Goal: Transaction & Acquisition: Book appointment/travel/reservation

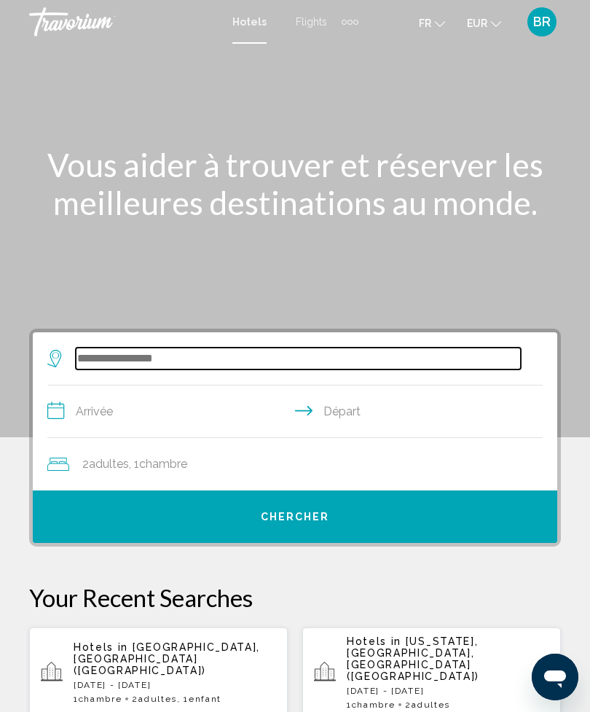
click at [260, 369] on input "Search widget" at bounding box center [298, 359] width 445 height 22
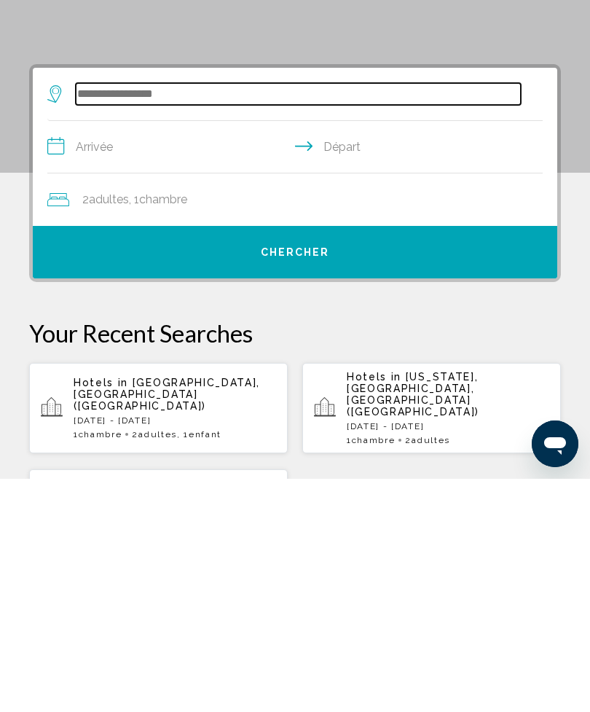
scroll to position [48, 0]
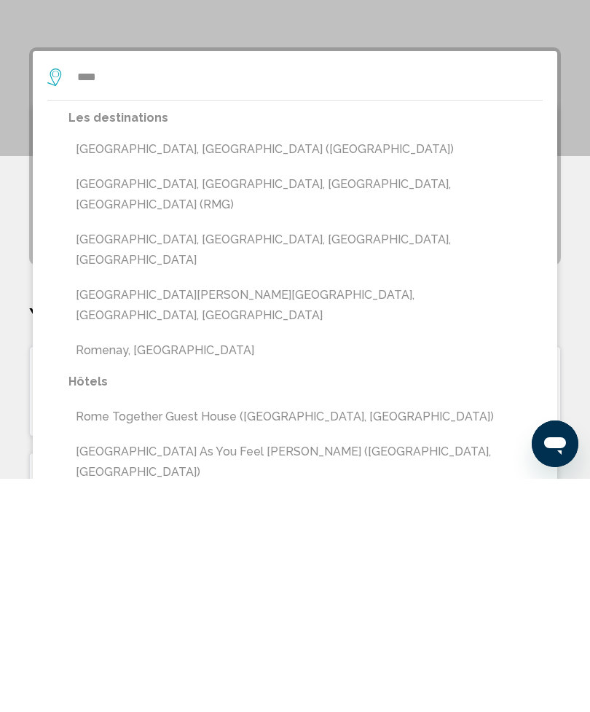
click at [143, 369] on button "[GEOGRAPHIC_DATA], [GEOGRAPHIC_DATA] ([GEOGRAPHIC_DATA])" at bounding box center [305, 383] width 474 height 28
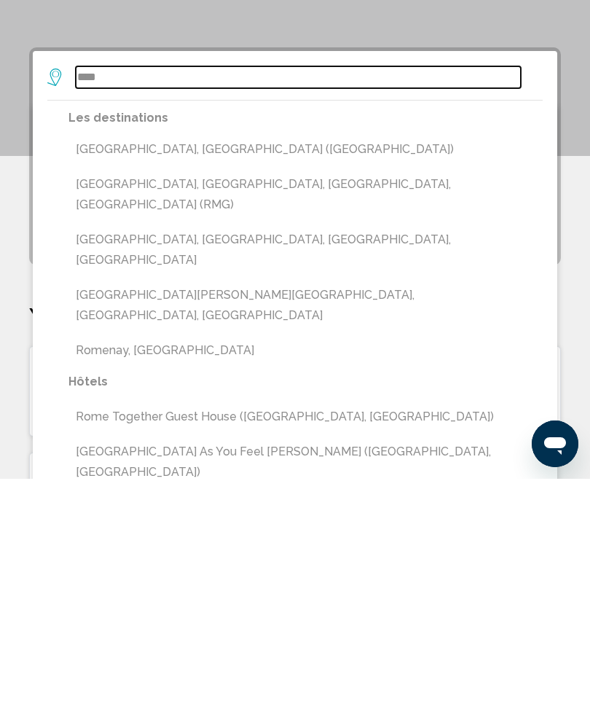
type input "**********"
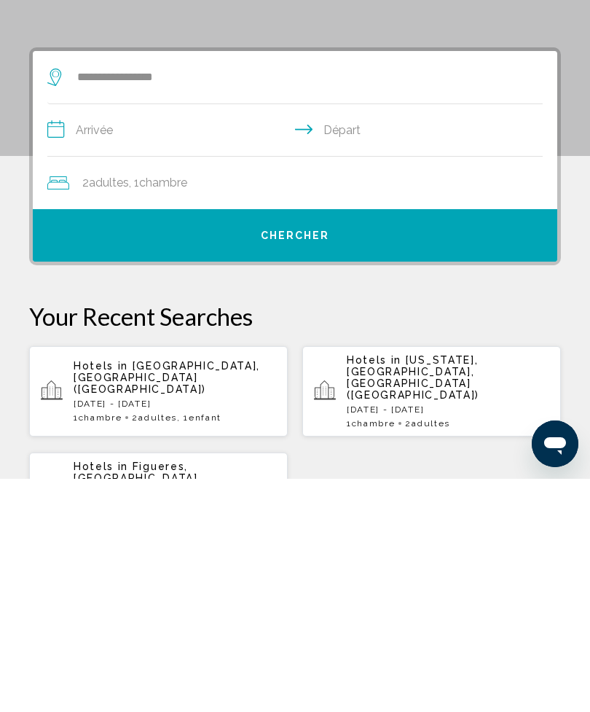
click at [171, 337] on input "**********" at bounding box center [297, 365] width 501 height 56
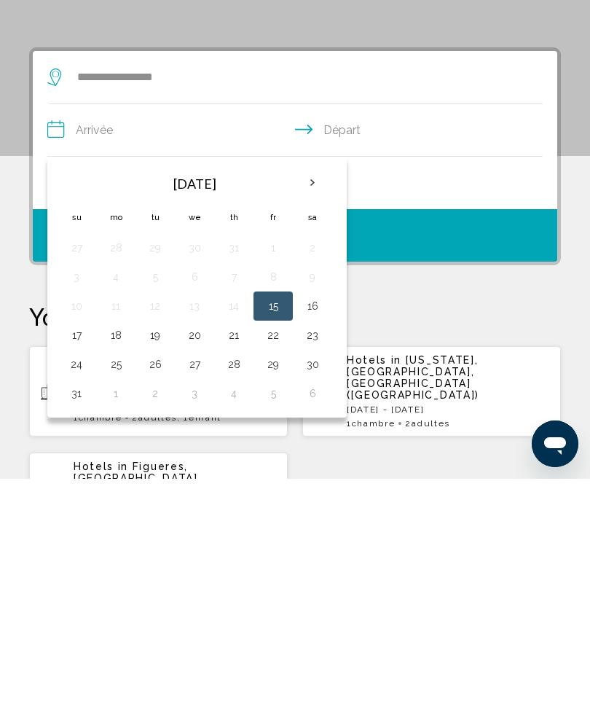
scroll to position [281, 0]
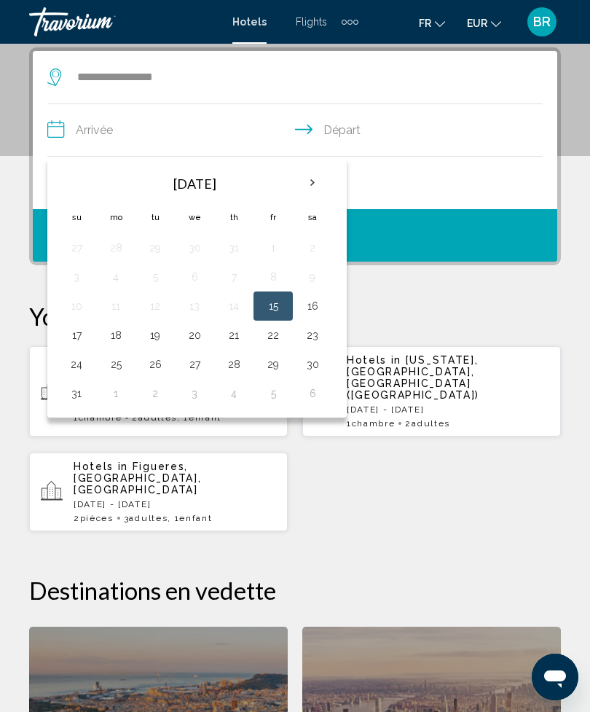
click at [313, 185] on th "Next month" at bounding box center [312, 183] width 39 height 32
click at [313, 340] on button "27" at bounding box center [312, 335] width 23 height 20
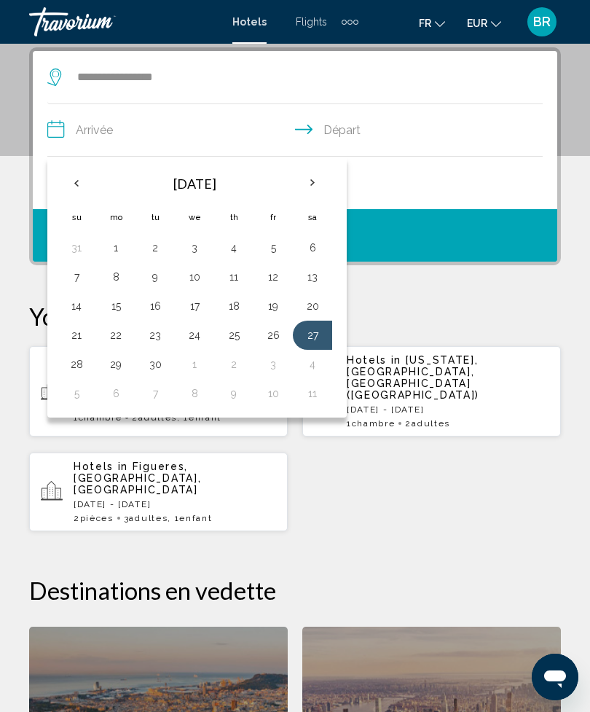
click at [120, 366] on button "29" at bounding box center [115, 364] width 23 height 20
type input "**********"
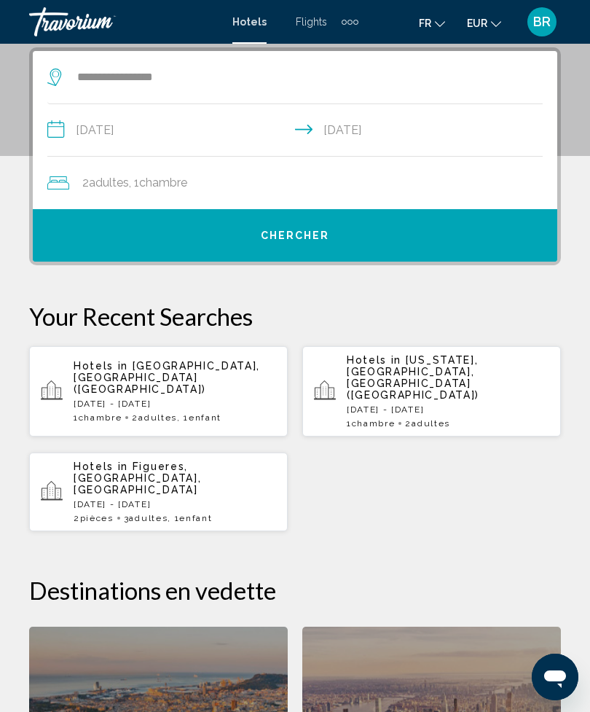
click at [530, 176] on div "2 Adulte Adultes , 1 Chambre pièces" at bounding box center [302, 183] width 510 height 20
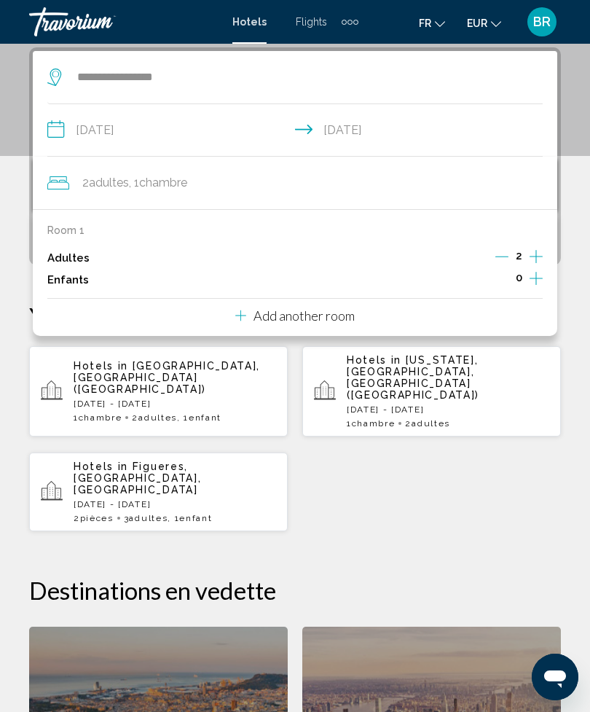
click at [540, 283] on icon "Increment children" at bounding box center [536, 278] width 13 height 17
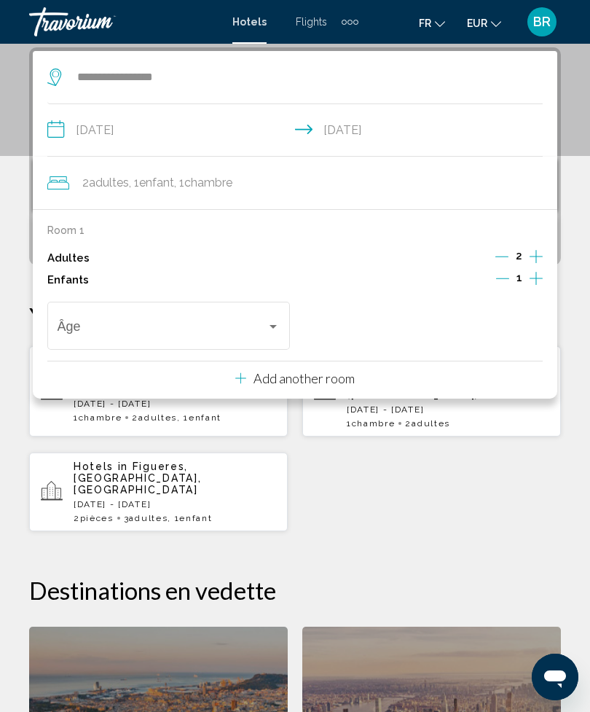
click at [270, 331] on div "Travelers: 2 adults, 1 child" at bounding box center [169, 329] width 223 height 15
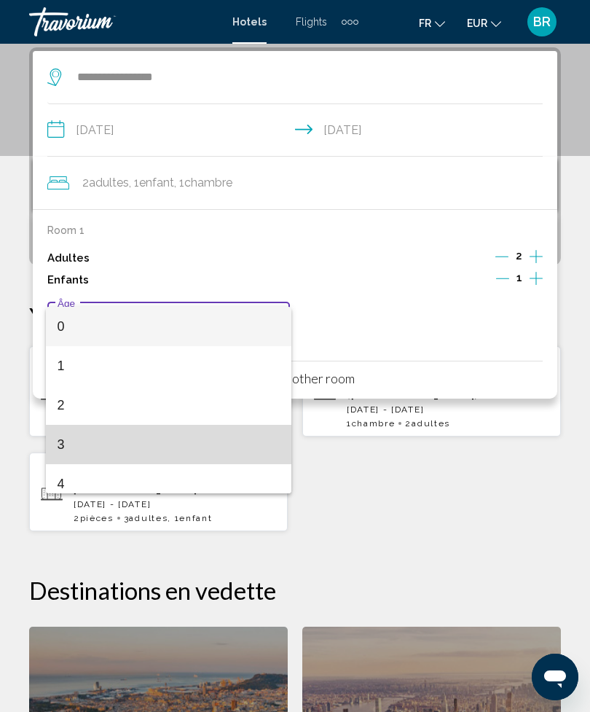
click at [77, 449] on span "3" at bounding box center [169, 444] width 223 height 39
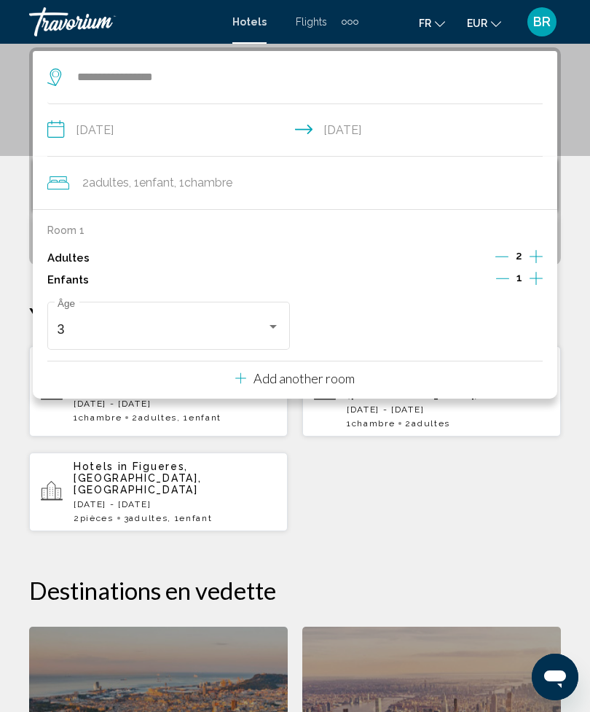
click at [519, 187] on div "2 Adulte Adultes , 1 Enfant Enfants , 1 Chambre pièces" at bounding box center [302, 183] width 510 height 20
click at [533, 83] on app-destination-search "**********" at bounding box center [295, 77] width 496 height 53
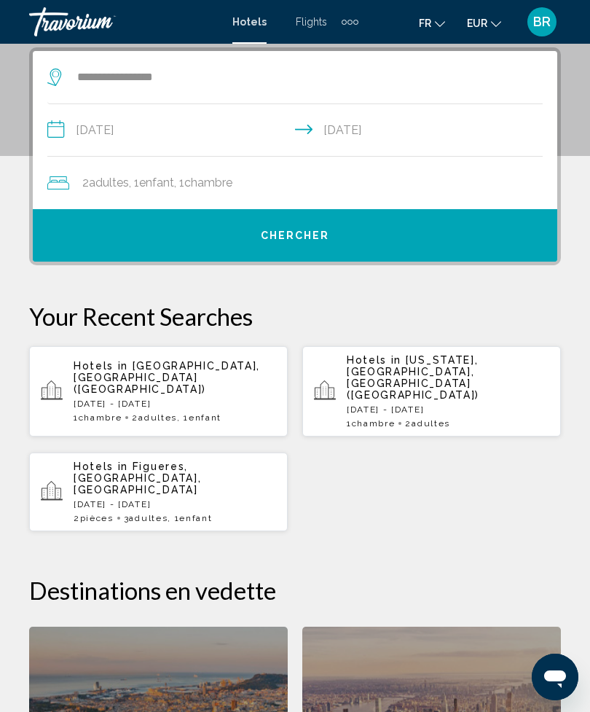
click at [416, 246] on button "Chercher" at bounding box center [295, 235] width 525 height 52
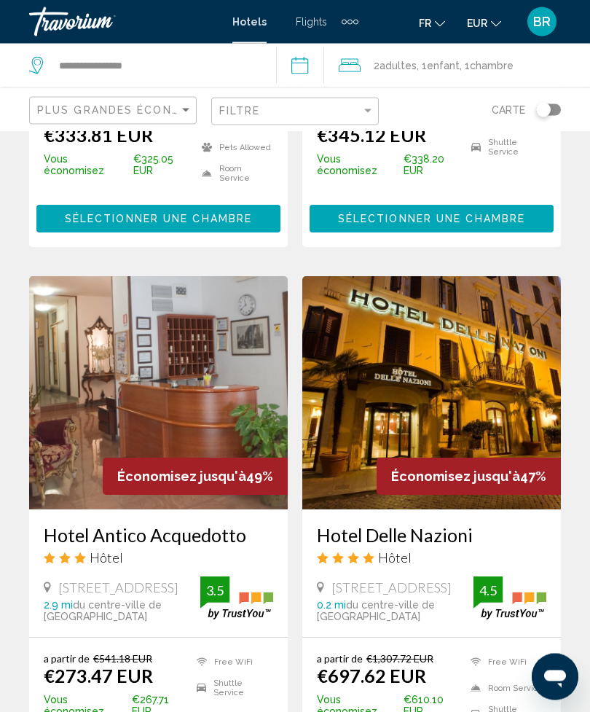
scroll to position [2233, 0]
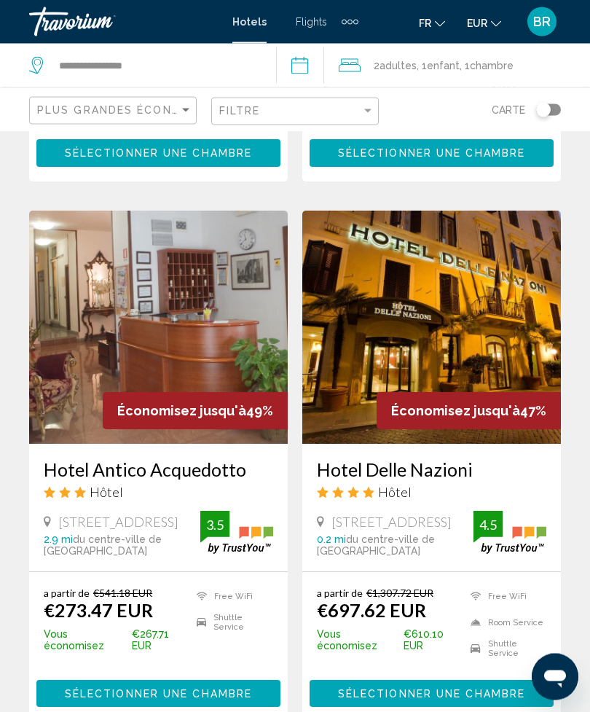
click at [494, 312] on img "Main content" at bounding box center [431, 327] width 259 height 233
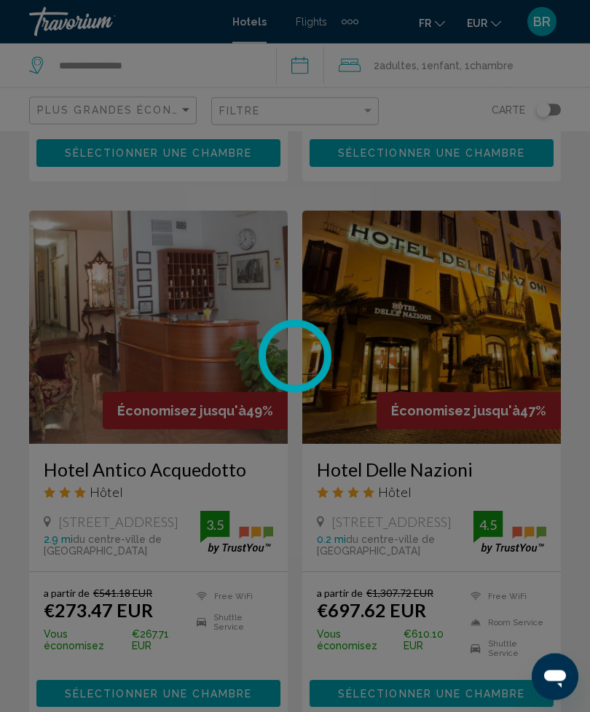
scroll to position [2234, 0]
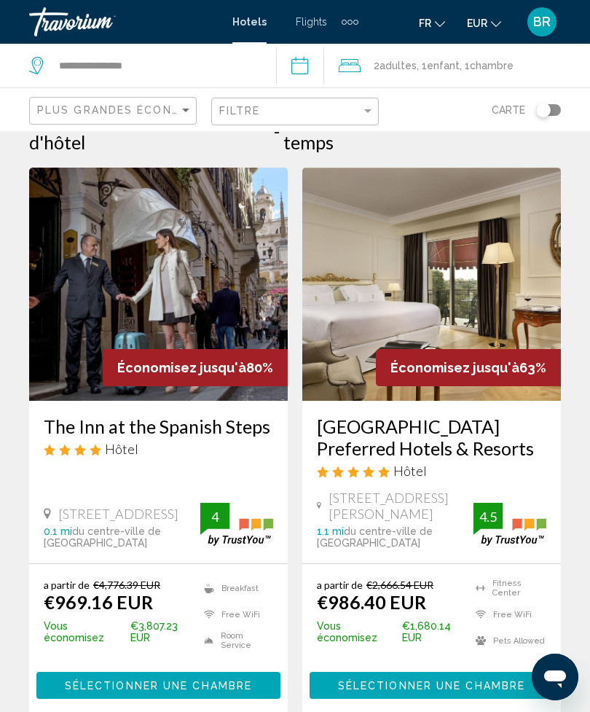
scroll to position [35, 0]
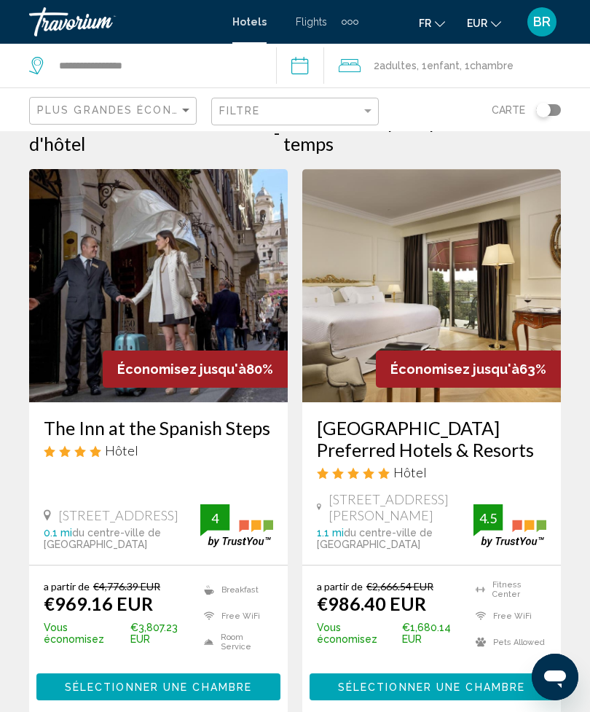
click at [237, 462] on div "The Inn at the Spanish Steps Hôtel" at bounding box center [159, 443] width 230 height 52
click at [209, 424] on h3 "The Inn at the Spanish Steps" at bounding box center [159, 428] width 230 height 22
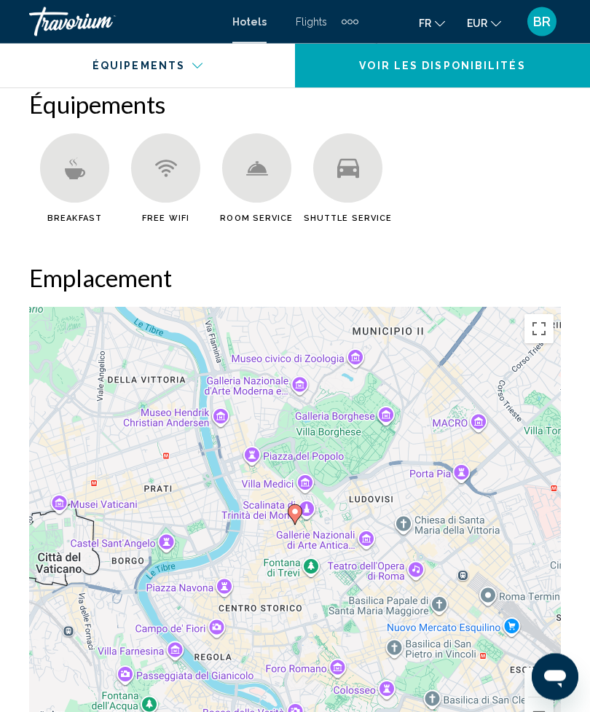
scroll to position [1604, 0]
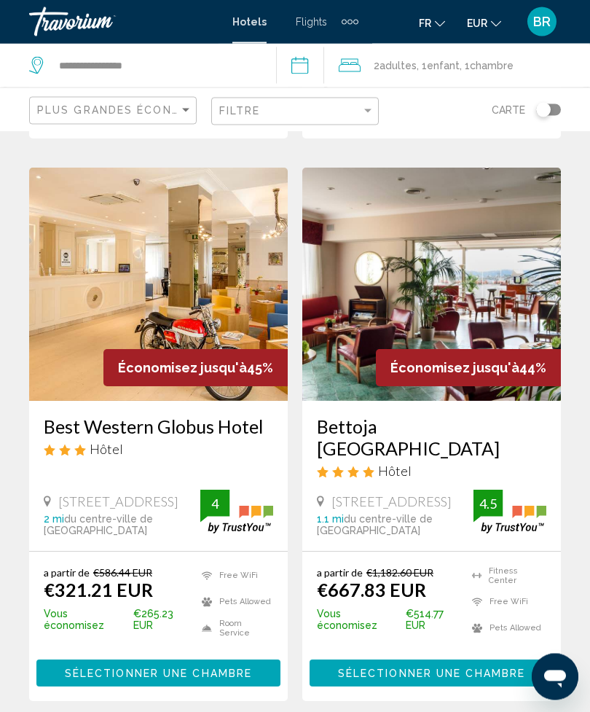
scroll to position [2818, 0]
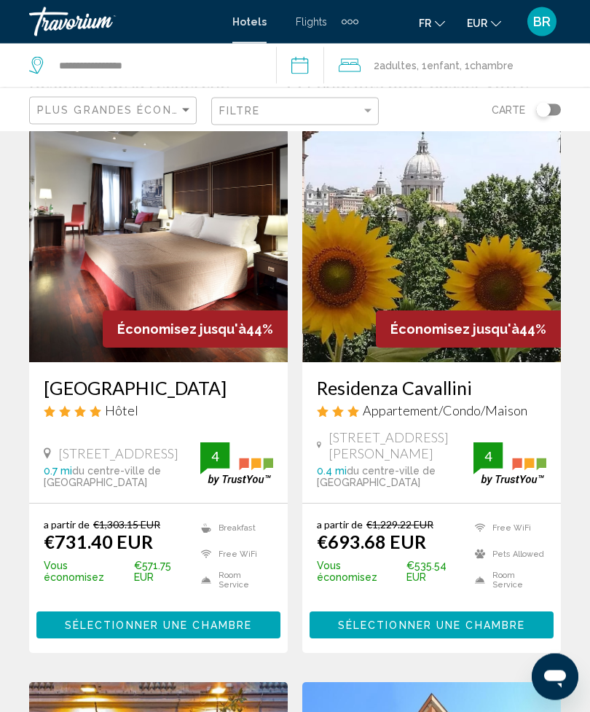
scroll to position [77, 0]
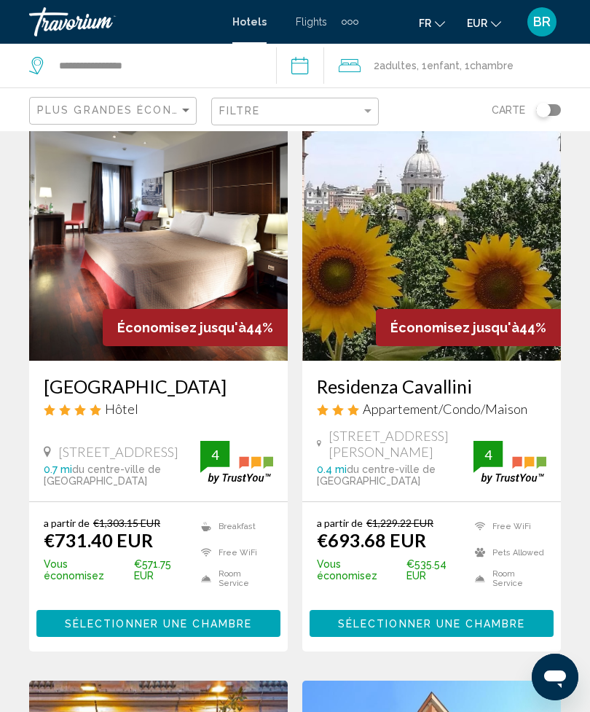
click at [526, 388] on h3 "Residenza Cavallini" at bounding box center [432, 386] width 230 height 22
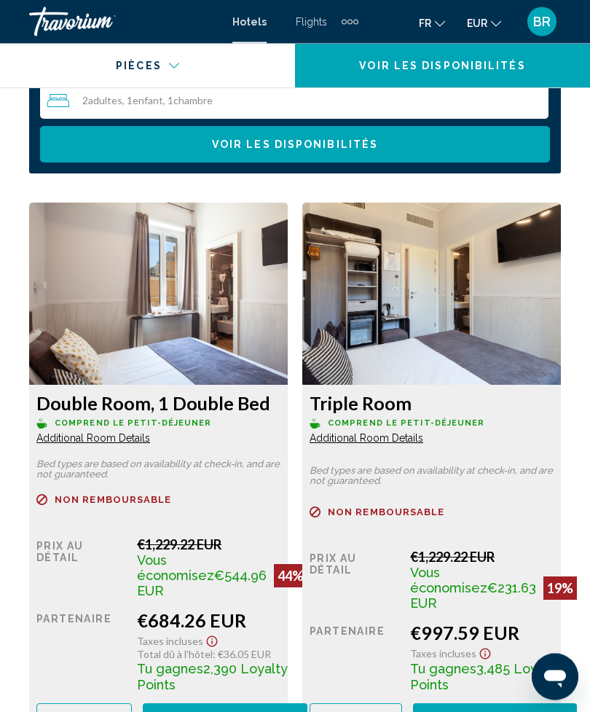
scroll to position [2392, 0]
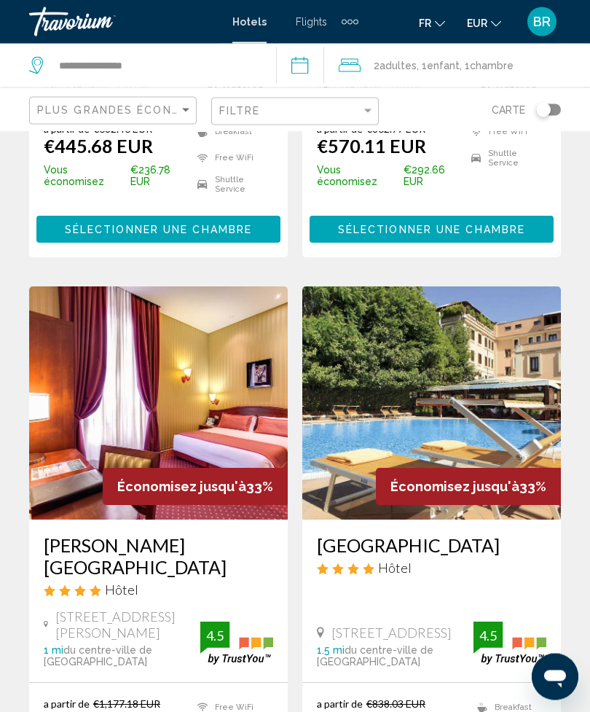
scroll to position [2703, 0]
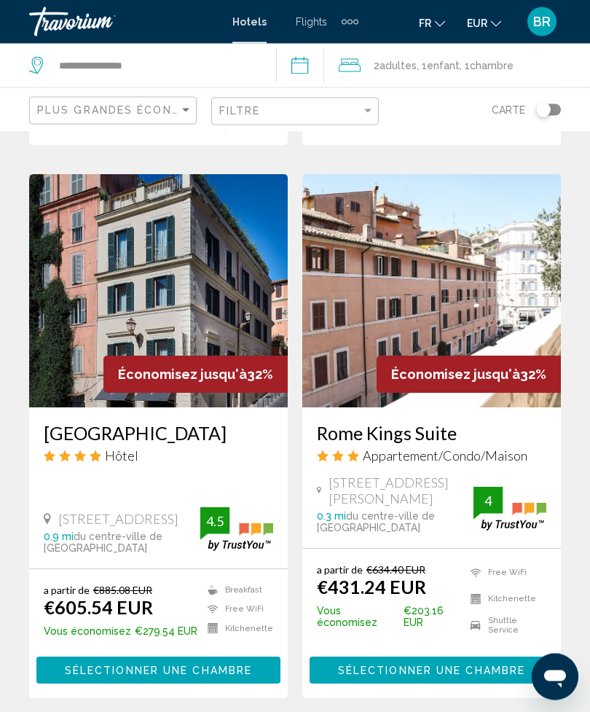
scroll to position [616, 0]
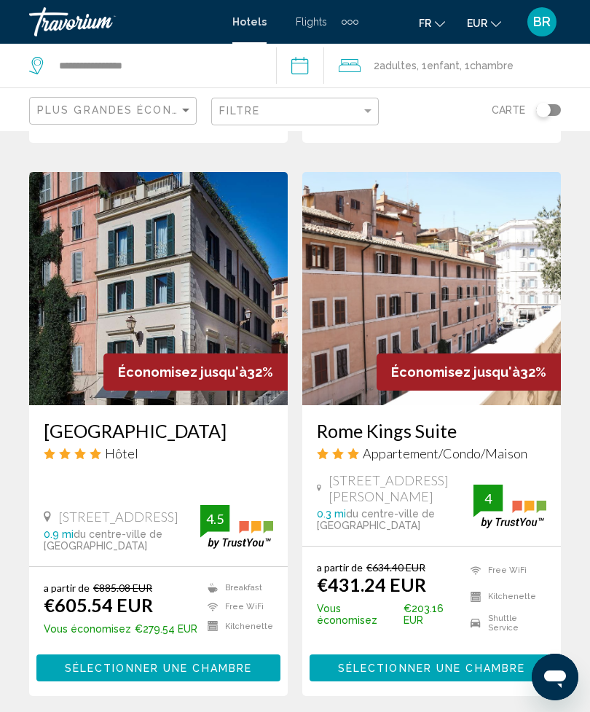
click at [493, 228] on img "Main content" at bounding box center [431, 288] width 259 height 233
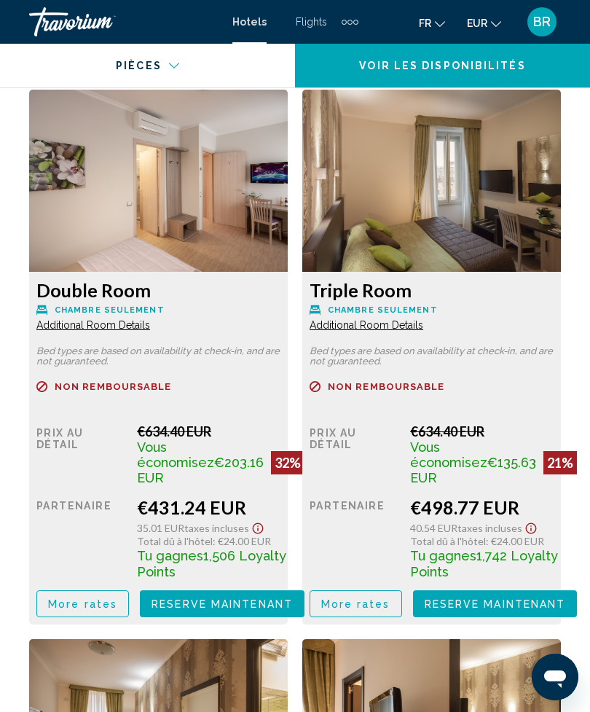
scroll to position [2516, 0]
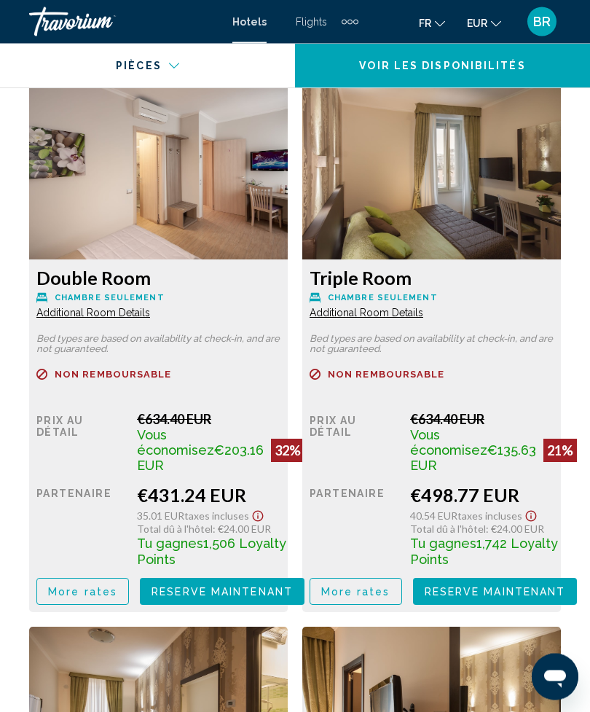
click at [150, 317] on span "Additional Room Details" at bounding box center [93, 314] width 114 height 12
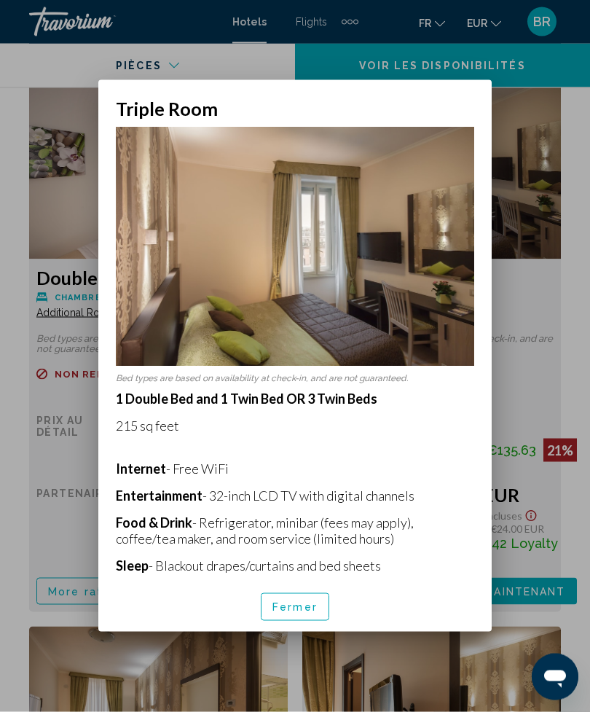
scroll to position [0, 0]
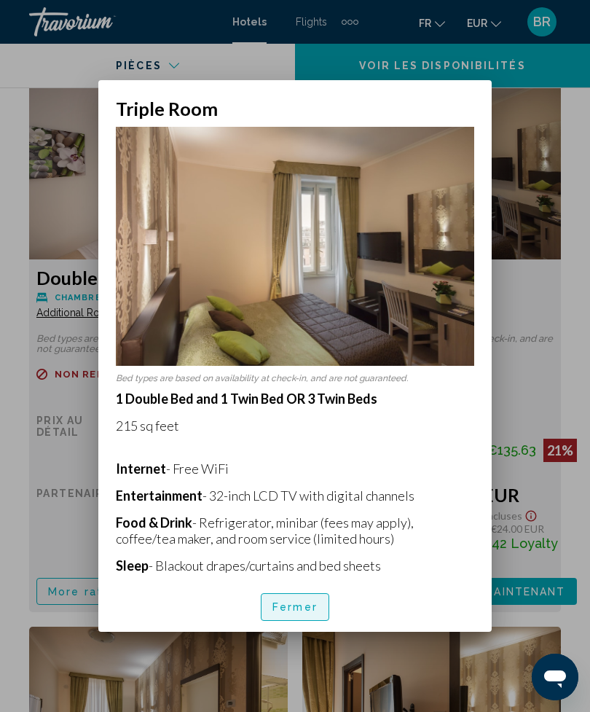
click at [293, 614] on span "Fermer" at bounding box center [295, 608] width 45 height 12
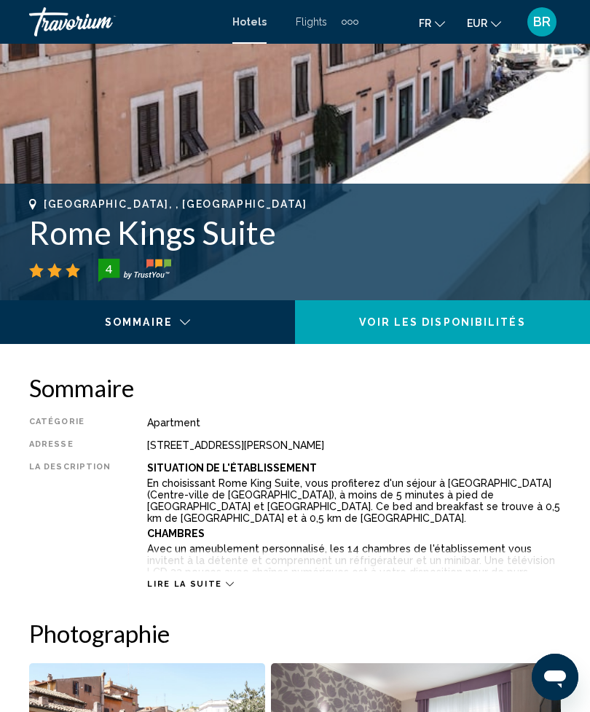
scroll to position [439, 0]
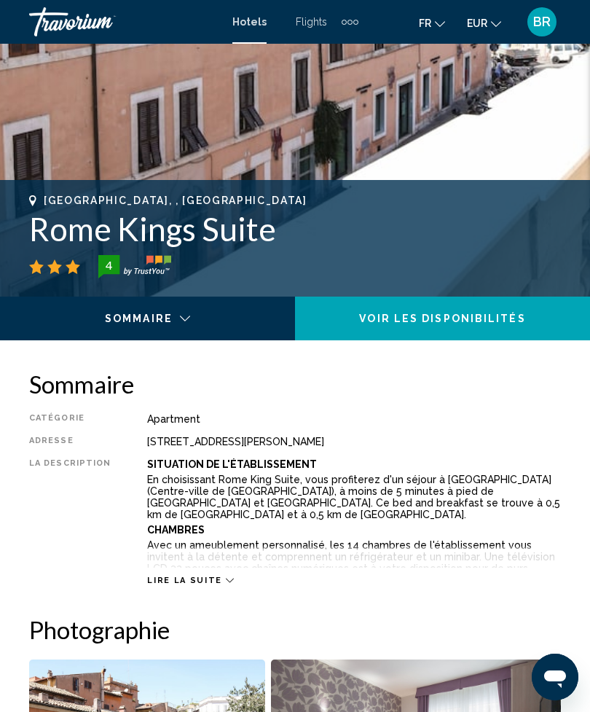
click at [208, 585] on span "Lire la suite" at bounding box center [184, 580] width 74 height 9
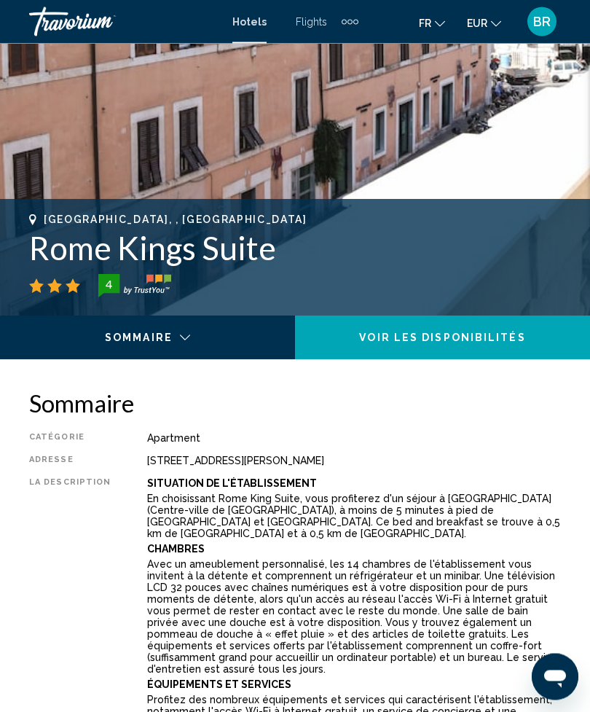
scroll to position [418, 0]
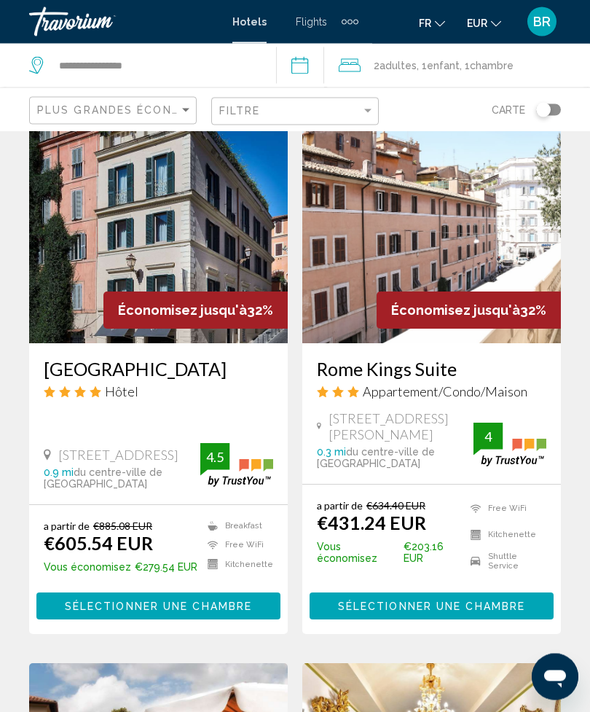
scroll to position [688, 0]
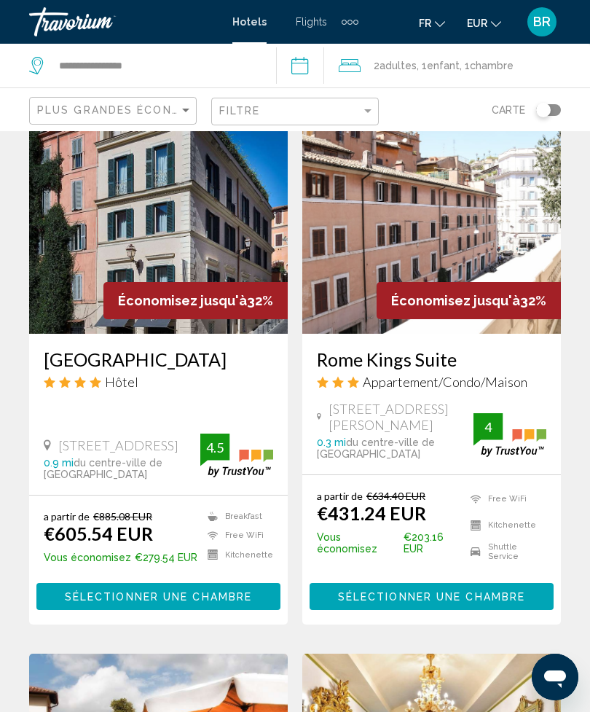
click at [525, 348] on h3 "Rome Kings Suite" at bounding box center [432, 359] width 230 height 22
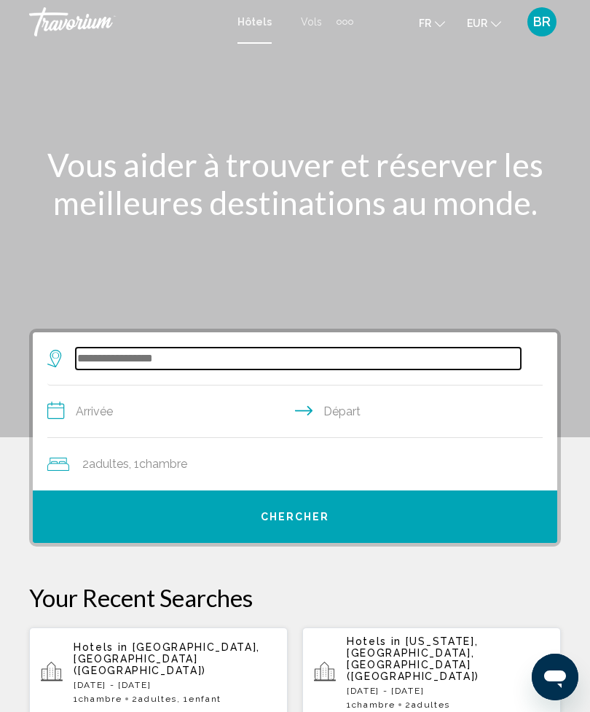
click at [229, 364] on input "Search widget" at bounding box center [298, 359] width 445 height 22
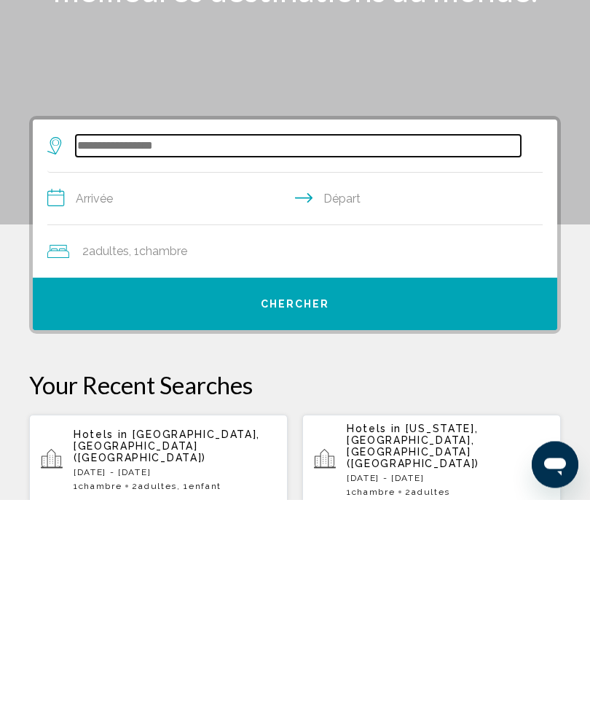
scroll to position [48, 0]
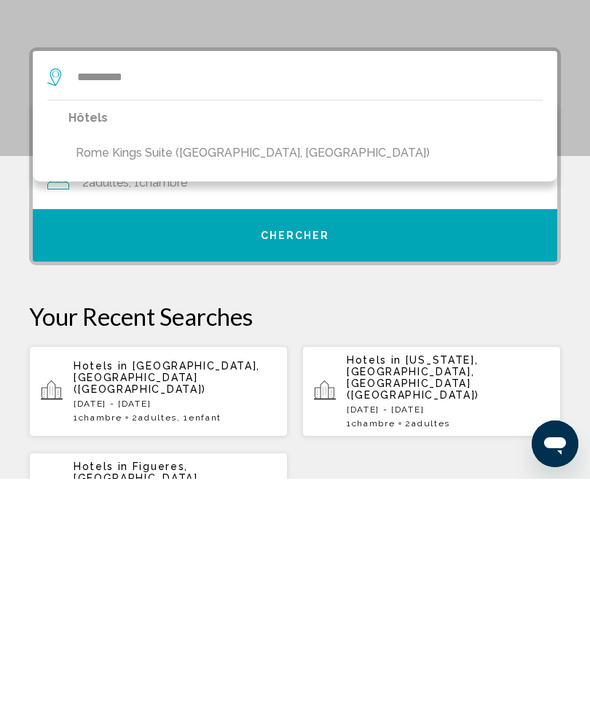
click at [147, 341] on p "Hôtels" at bounding box center [252, 351] width 369 height 20
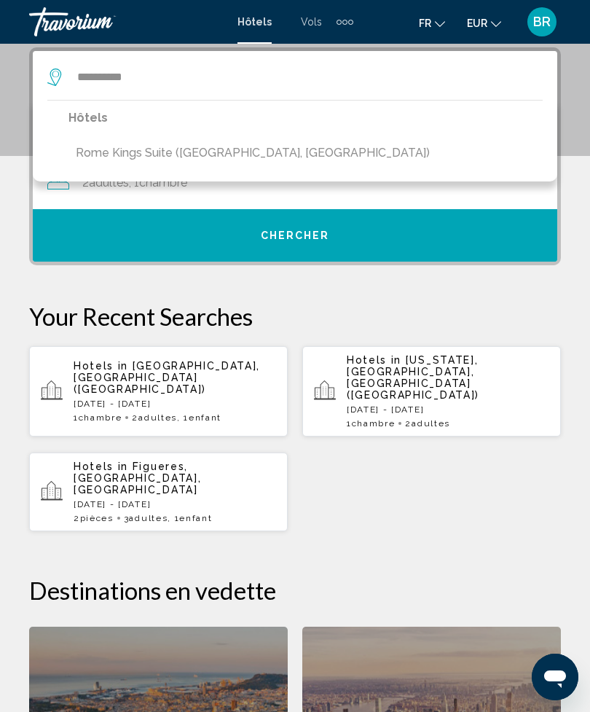
click at [165, 160] on button "Rome Kings Suite ([GEOGRAPHIC_DATA], [GEOGRAPHIC_DATA])" at bounding box center [252, 153] width 369 height 28
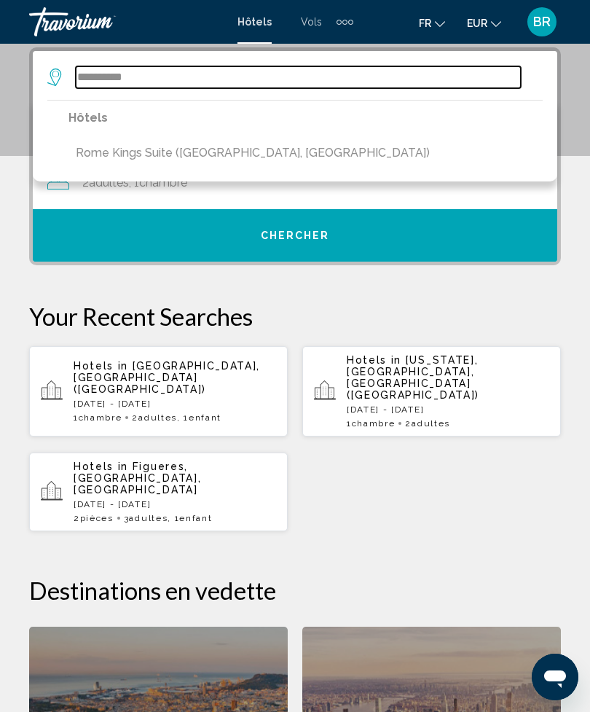
type input "**********"
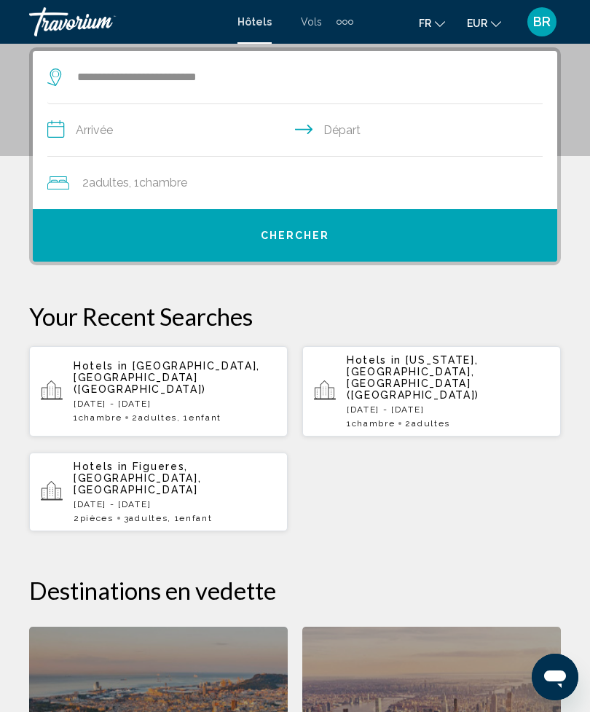
click at [187, 126] on input "**********" at bounding box center [297, 132] width 501 height 56
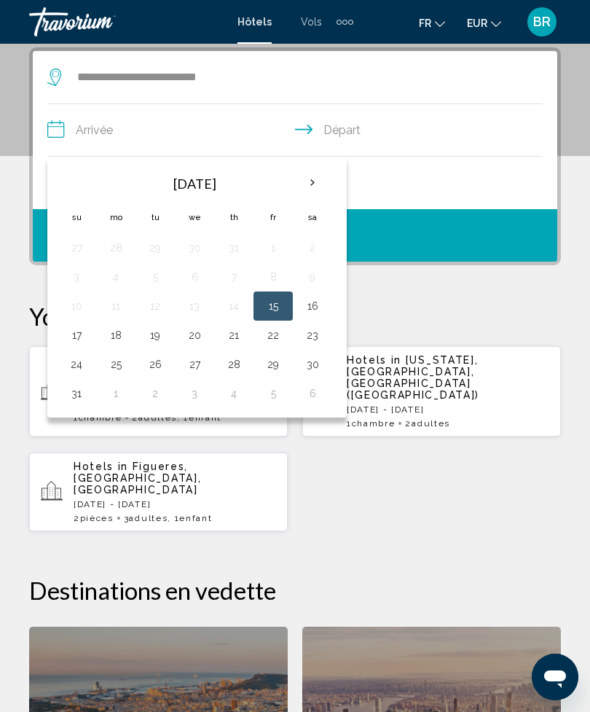
click at [321, 181] on th "Next month" at bounding box center [312, 183] width 39 height 32
click at [321, 339] on button "27" at bounding box center [312, 335] width 23 height 20
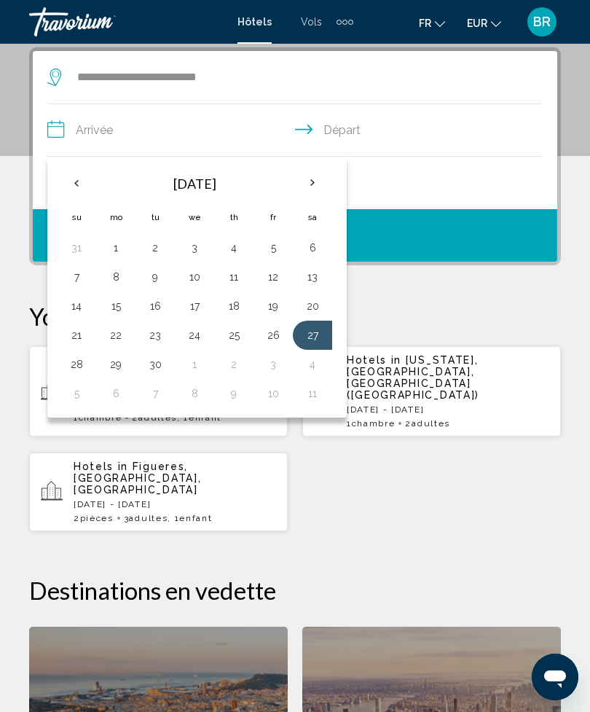
click at [116, 363] on button "29" at bounding box center [115, 364] width 23 height 20
type input "**********"
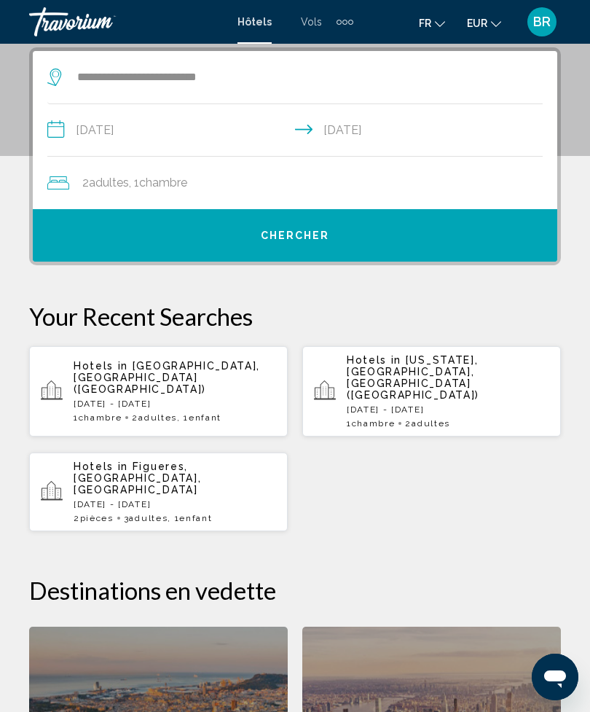
click at [513, 185] on div "2 Adulte Adultes , 1 Chambre pièces" at bounding box center [302, 183] width 510 height 20
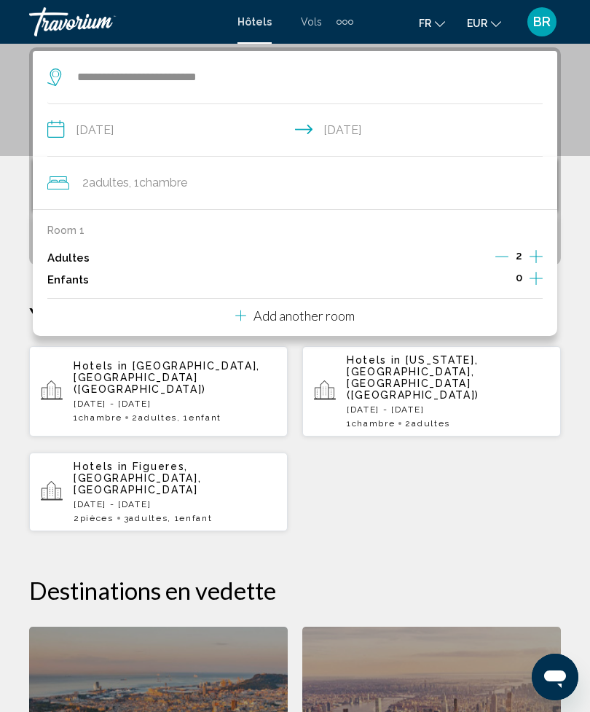
click at [543, 282] on button "Increment children" at bounding box center [536, 280] width 13 height 22
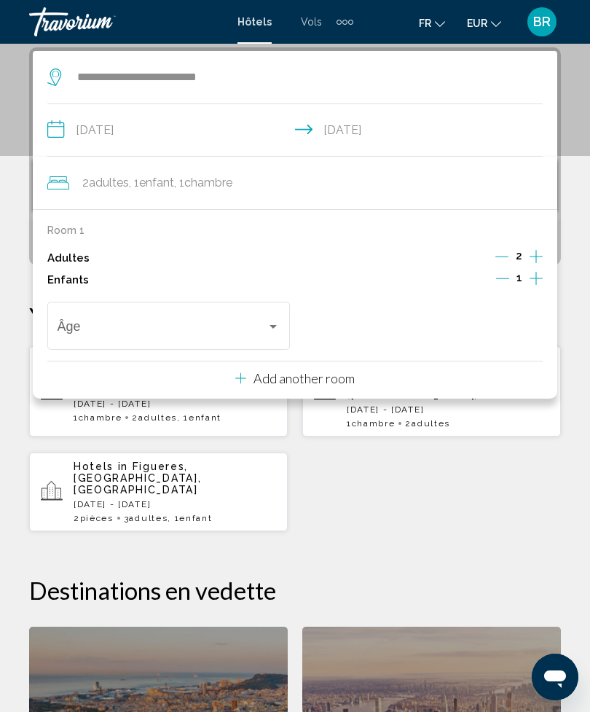
click at [275, 325] on div "Travelers: 2 adults, 1 child" at bounding box center [273, 327] width 7 height 4
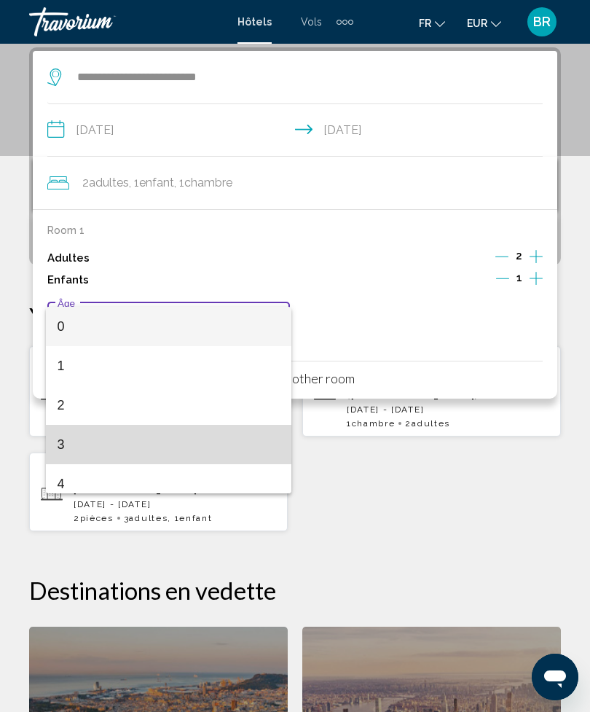
click at [95, 452] on span "3" at bounding box center [169, 444] width 223 height 39
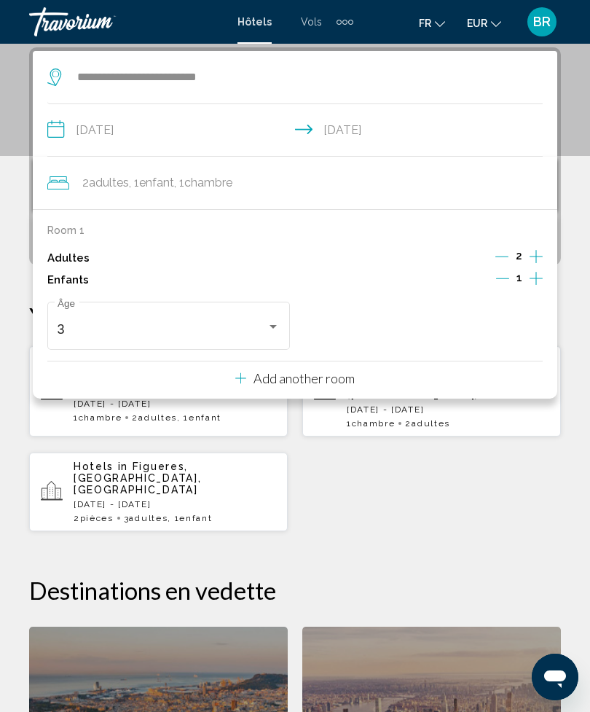
click at [463, 178] on div "2 Adulte Adultes , 1 Enfant Enfants , 1 Chambre pièces" at bounding box center [302, 183] width 510 height 20
click at [521, 151] on input "**********" at bounding box center [297, 132] width 501 height 56
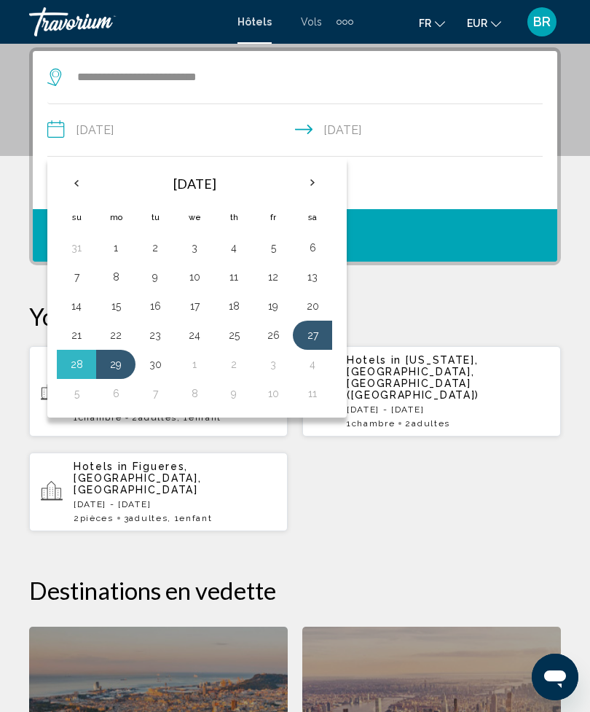
click at [482, 248] on button "Chercher" at bounding box center [295, 235] width 525 height 52
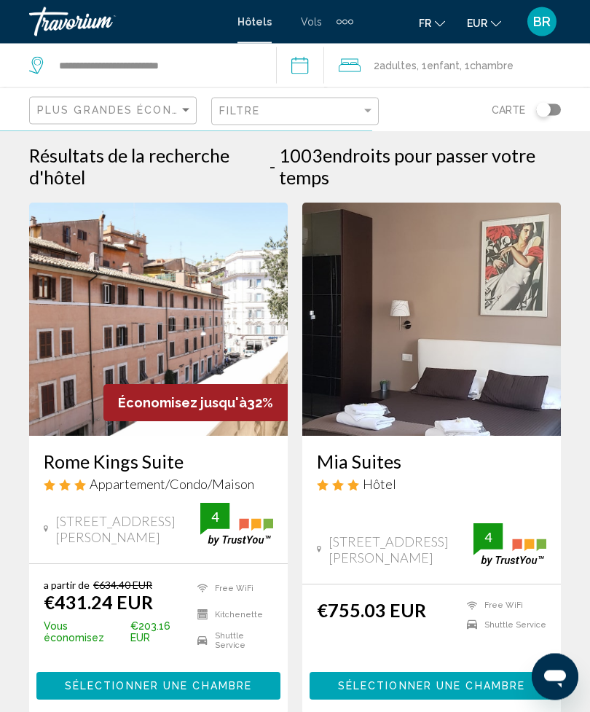
scroll to position [4, 0]
